Goal: Navigation & Orientation: Find specific page/section

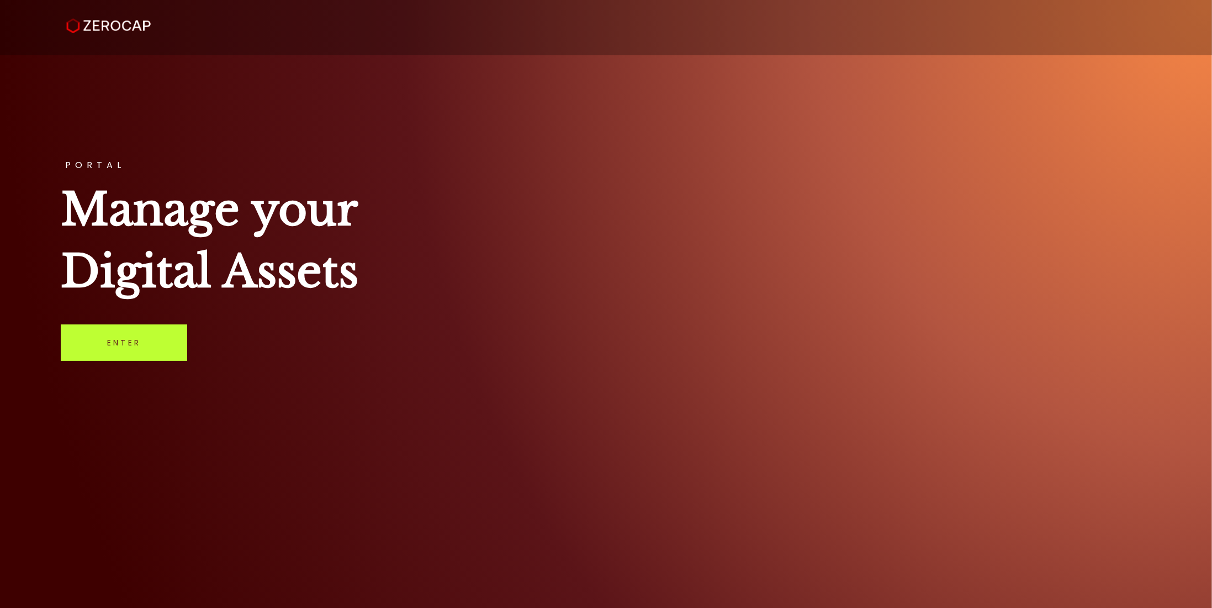
click at [139, 343] on link "Enter" at bounding box center [124, 342] width 126 height 36
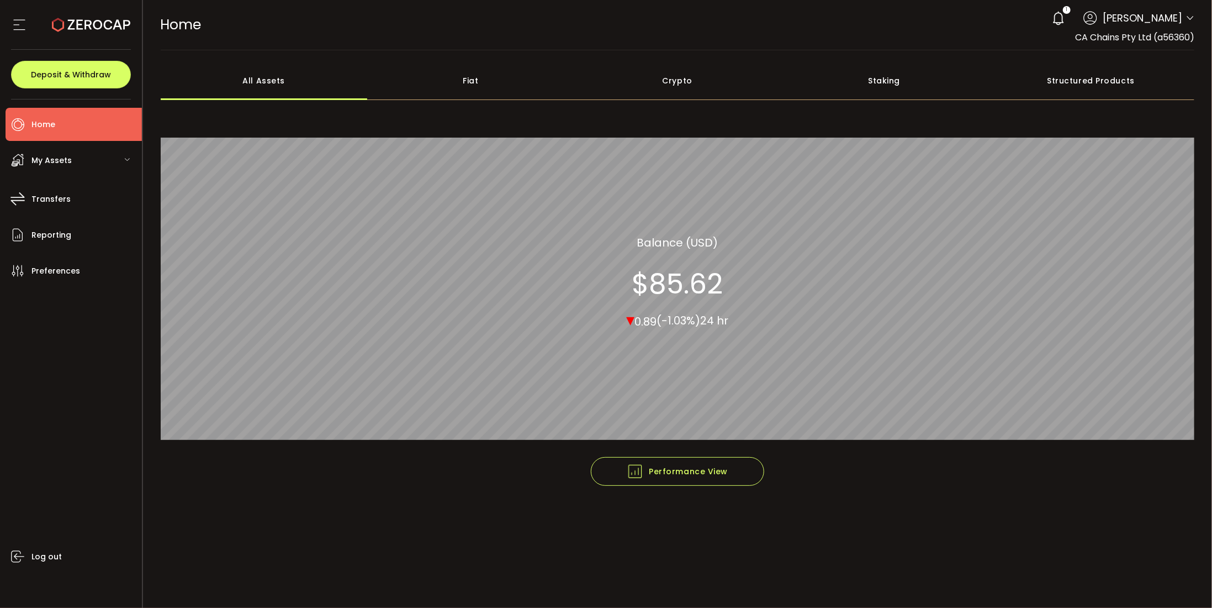
click at [72, 166] on div "My Assets" at bounding box center [74, 160] width 136 height 33
click at [76, 119] on li "Home" at bounding box center [74, 124] width 136 height 33
click at [270, 77] on div "All Assets" at bounding box center [264, 80] width 207 height 39
click at [450, 81] on div "Fiat" at bounding box center [470, 80] width 207 height 39
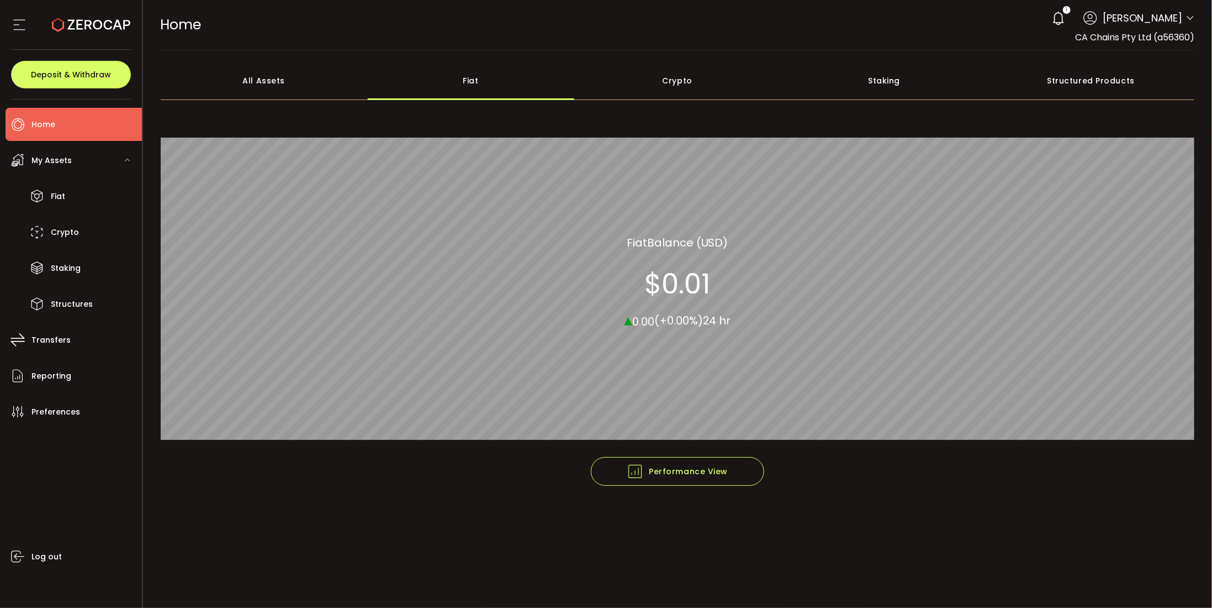
click at [274, 78] on div "All Assets" at bounding box center [264, 80] width 207 height 39
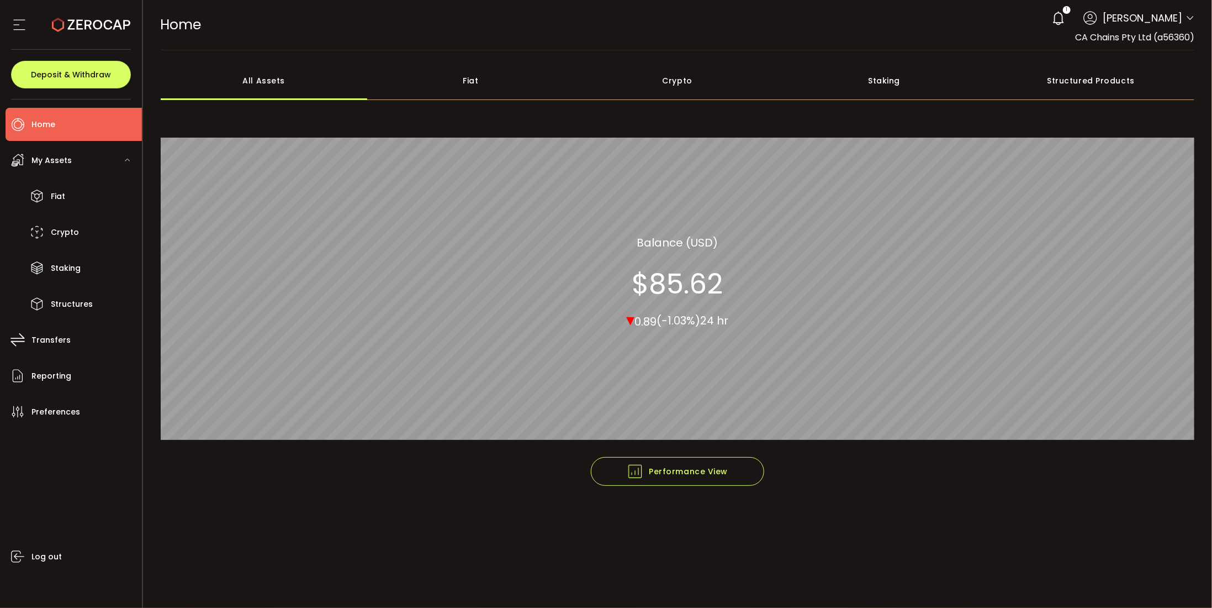
click at [671, 76] on div "Crypto" at bounding box center [677, 80] width 207 height 39
click at [907, 83] on div "Staking" at bounding box center [884, 80] width 207 height 39
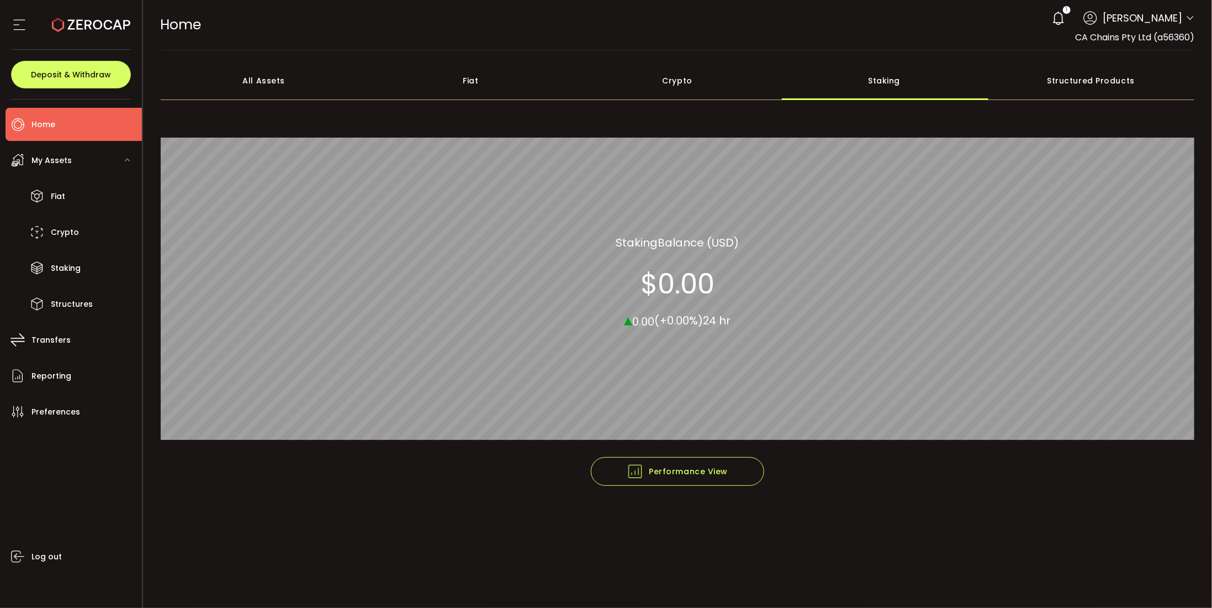
click at [272, 79] on div "All Assets" at bounding box center [264, 80] width 207 height 39
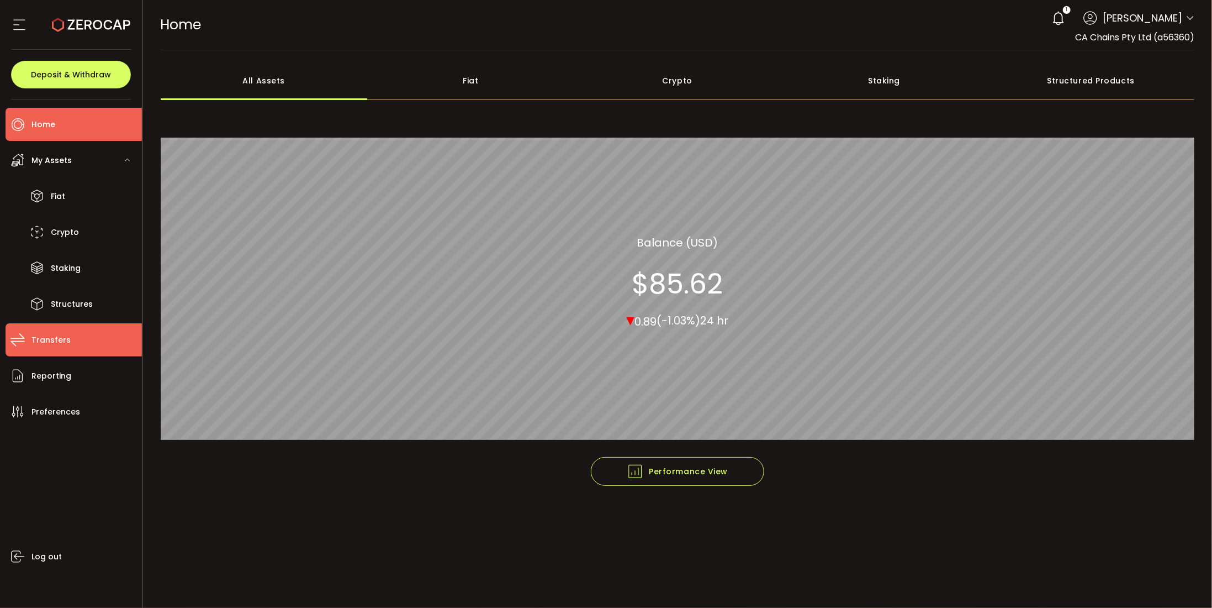
click at [30, 344] on li "Transfers" at bounding box center [74, 339] width 136 height 33
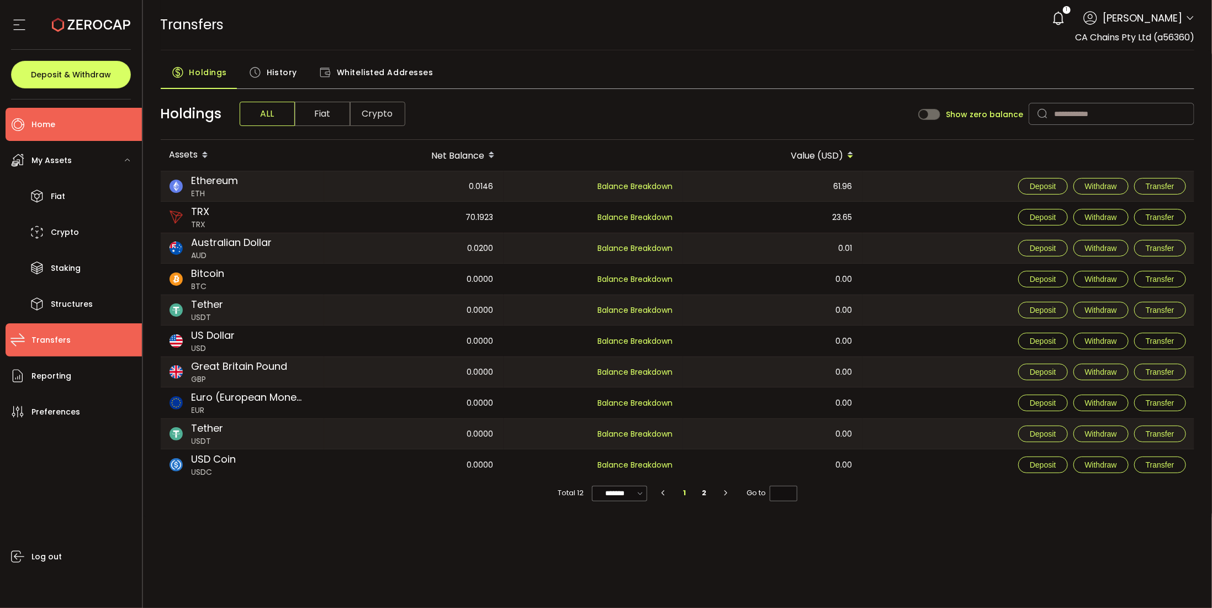
click at [56, 123] on li "Home" at bounding box center [74, 124] width 136 height 33
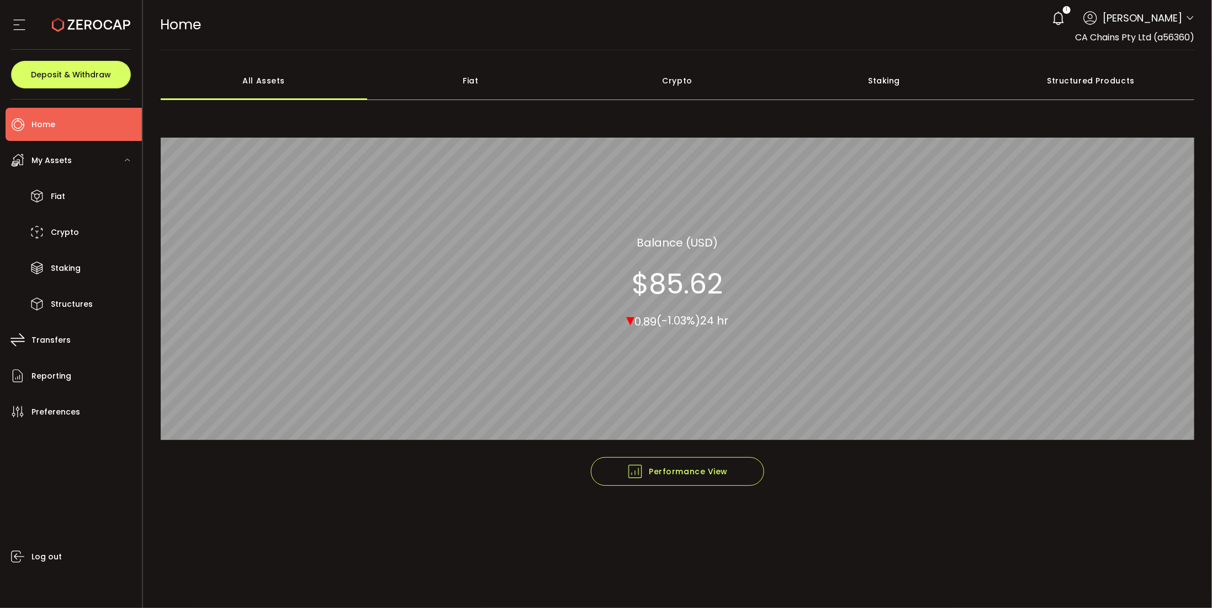
click at [486, 81] on div "Fiat" at bounding box center [470, 80] width 207 height 39
